Goal: Information Seeking & Learning: Find specific fact

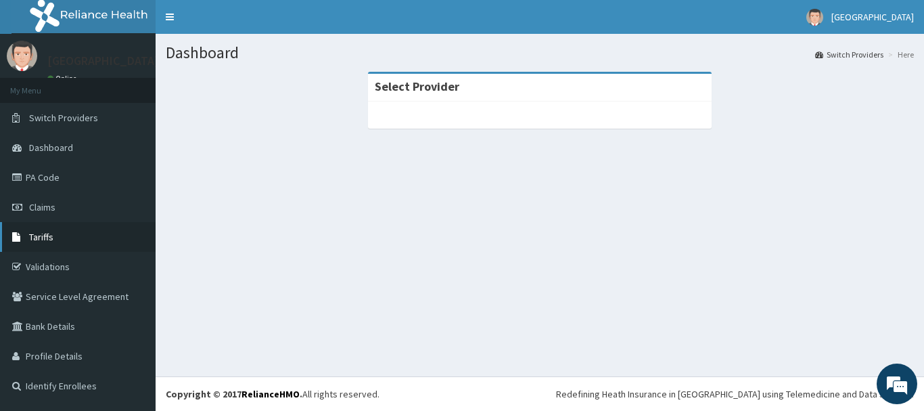
click at [49, 240] on span "Tariffs" at bounding box center [41, 237] width 24 height 12
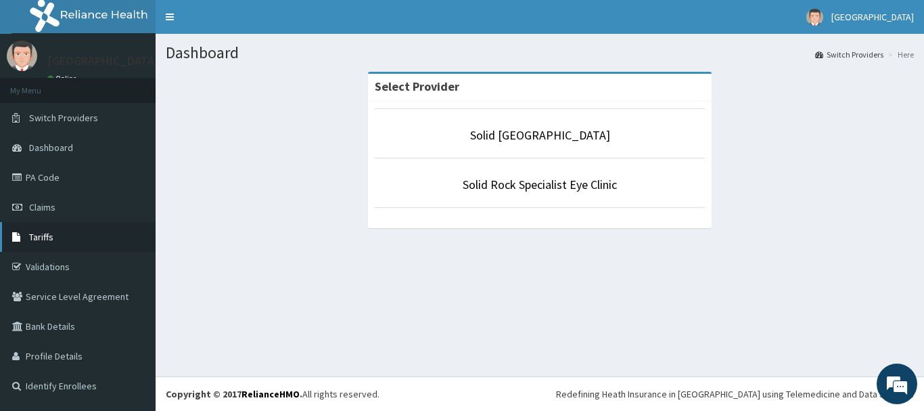
click at [55, 242] on link "Tariffs" at bounding box center [78, 237] width 156 height 30
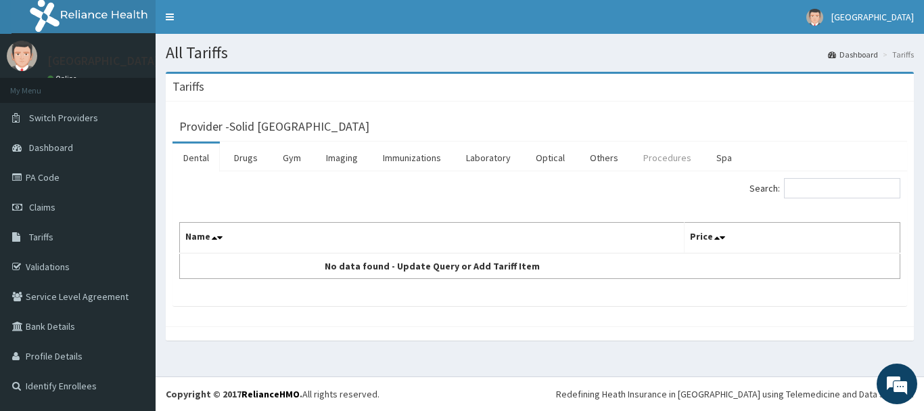
click at [666, 152] on link "Procedures" at bounding box center [667, 157] width 70 height 28
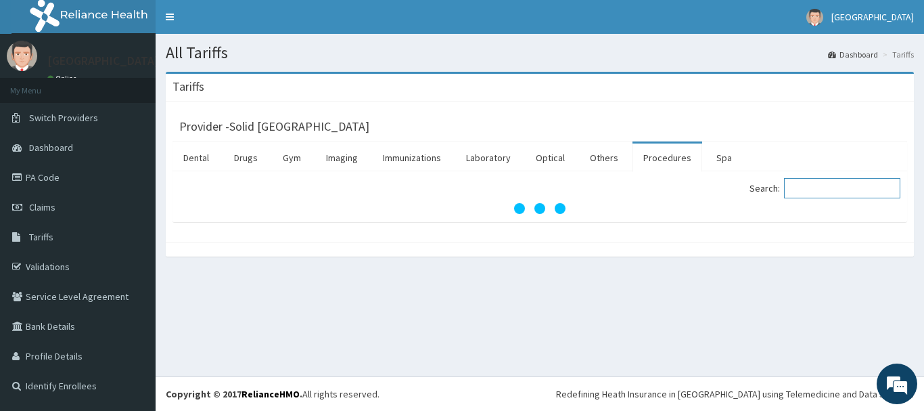
click at [831, 187] on input "Search:" at bounding box center [842, 188] width 116 height 20
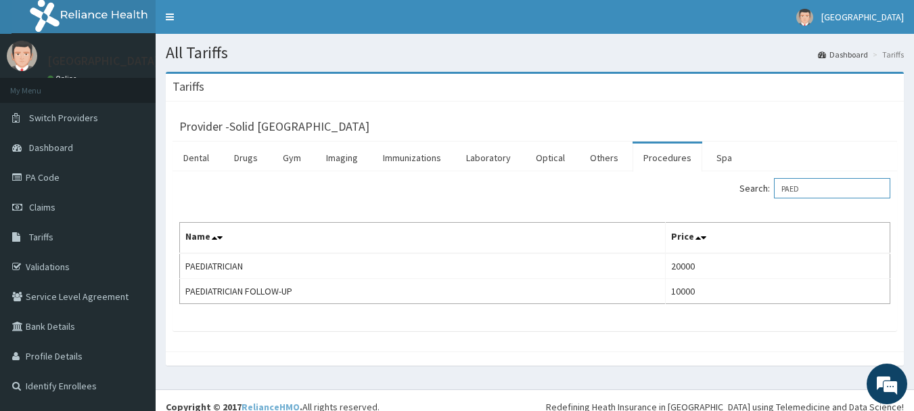
type input "PAED"
click at [305, 189] on div "Search: PAED" at bounding box center [534, 190] width 731 height 24
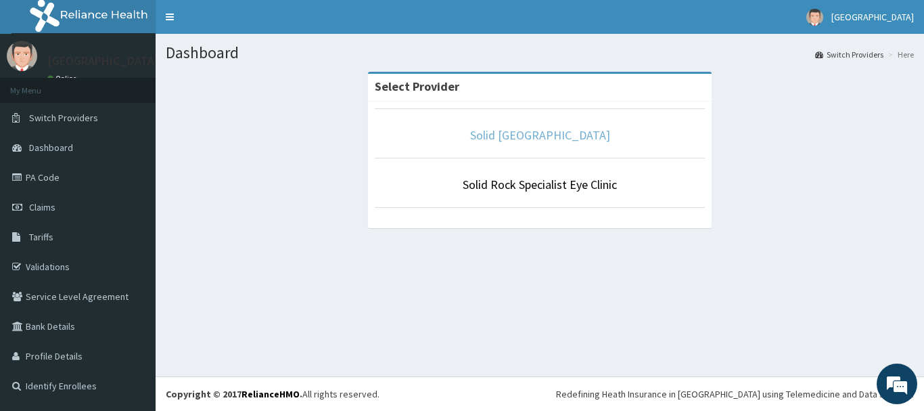
click at [555, 137] on link "Solid Rock Hospital" at bounding box center [540, 135] width 140 height 16
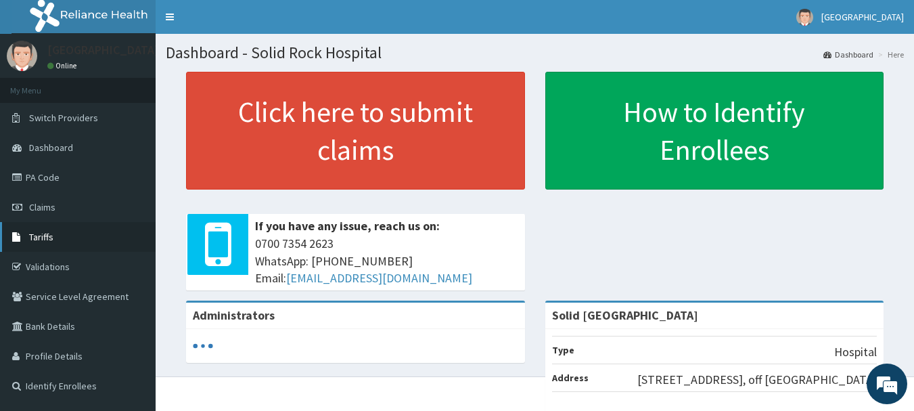
click at [37, 239] on span "Tariffs" at bounding box center [41, 237] width 24 height 12
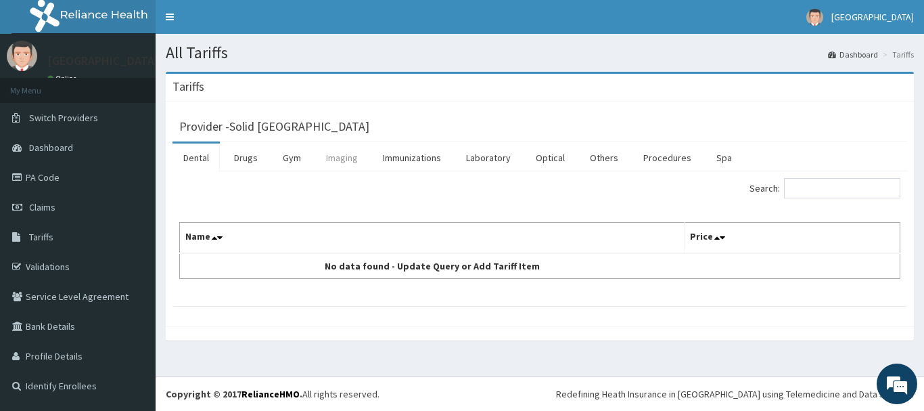
click at [344, 161] on link "Imaging" at bounding box center [341, 157] width 53 height 28
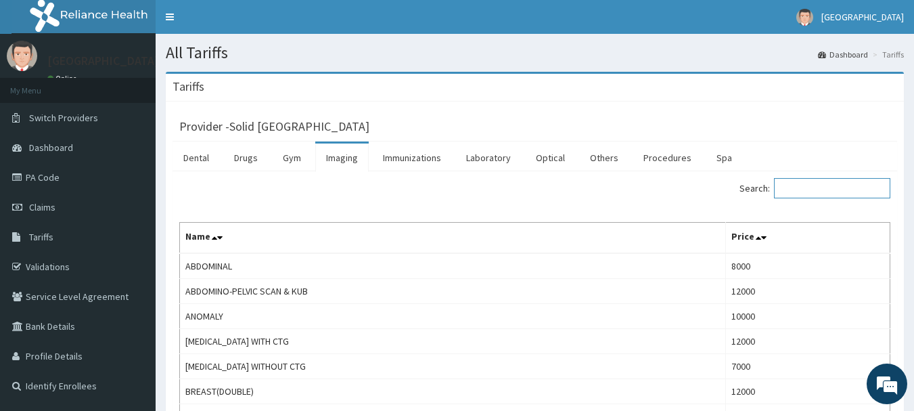
click at [824, 189] on input "Search:" at bounding box center [832, 188] width 116 height 20
